Goal: Information Seeking & Learning: Learn about a topic

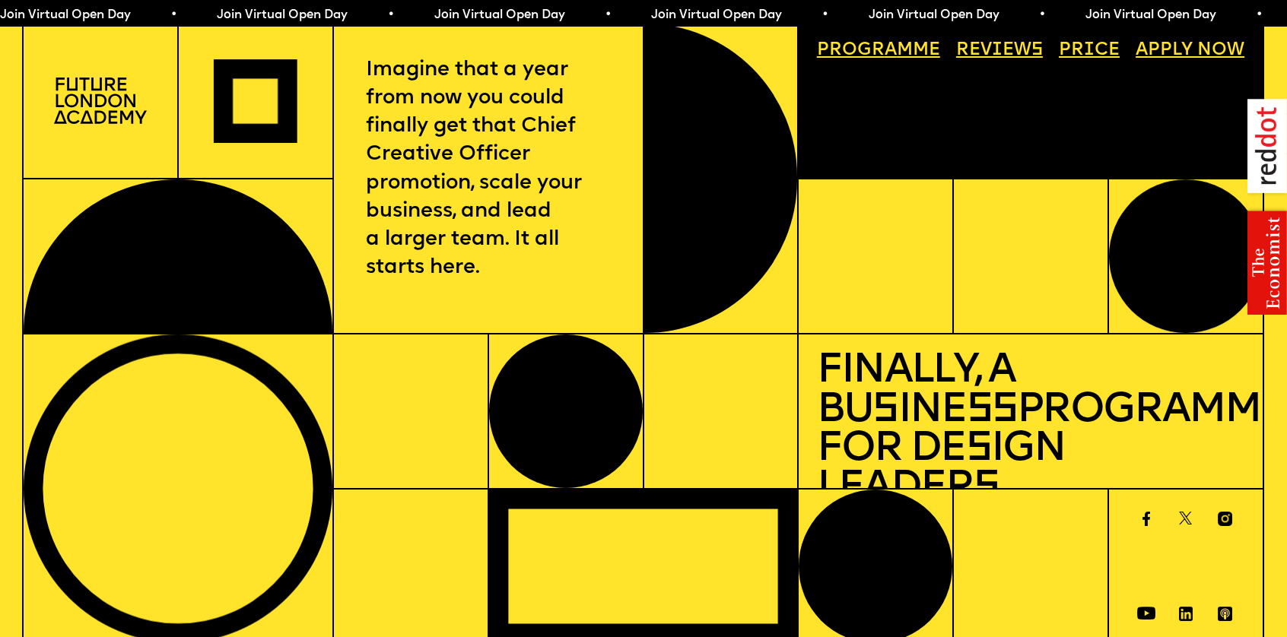
click at [75, 95] on img at bounding box center [100, 101] width 93 height 47
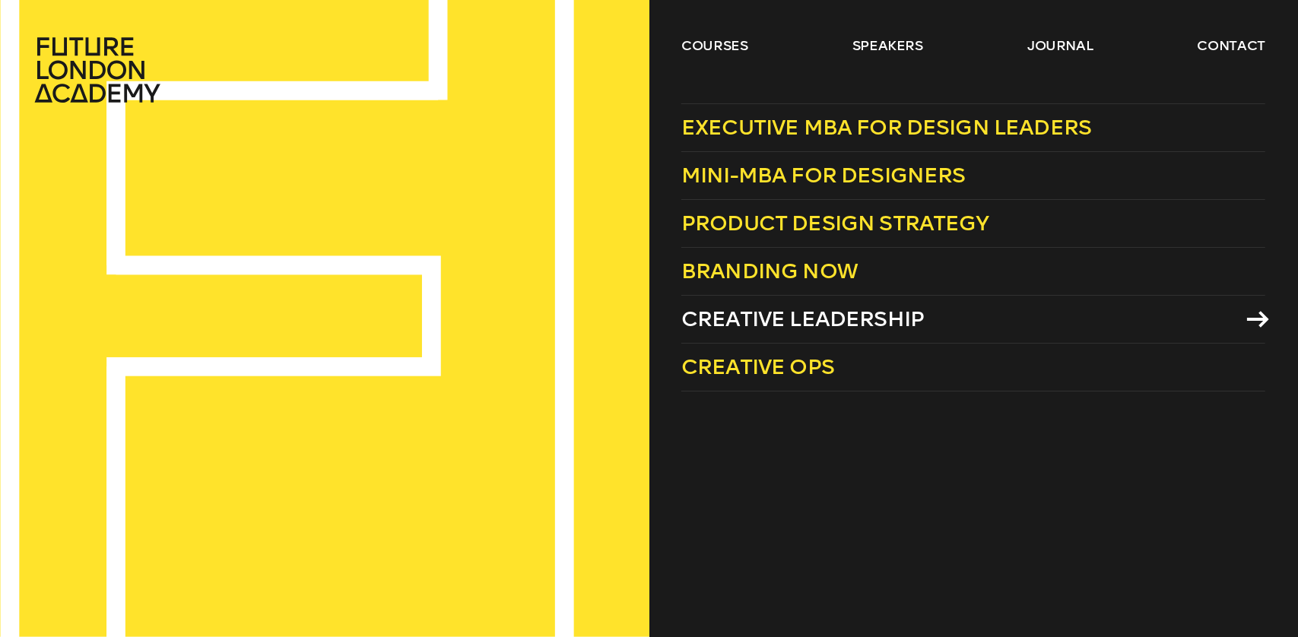
click at [694, 314] on span "Creative Leadership" at bounding box center [802, 318] width 243 height 25
